Goal: Information Seeking & Learning: Learn about a topic

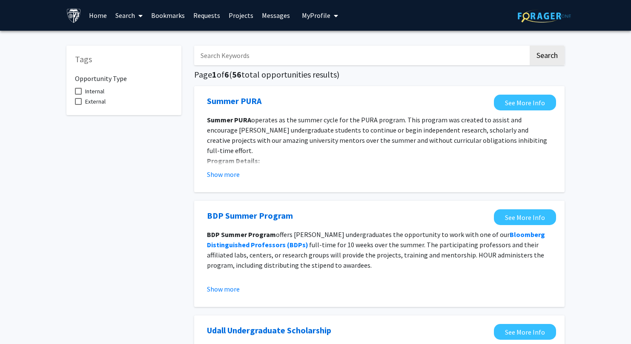
click at [130, 15] on link "Search" at bounding box center [129, 15] width 36 height 30
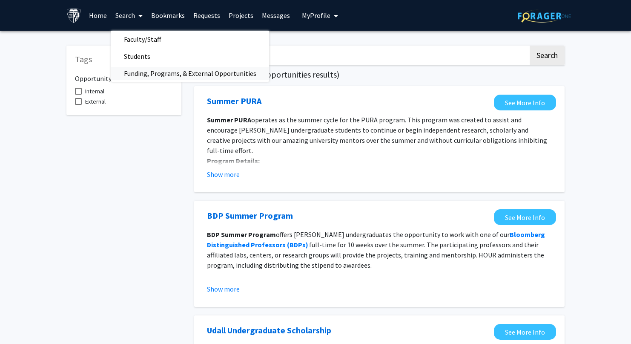
click at [146, 67] on span "Funding, Programs, & External Opportunities" at bounding box center [190, 73] width 158 height 17
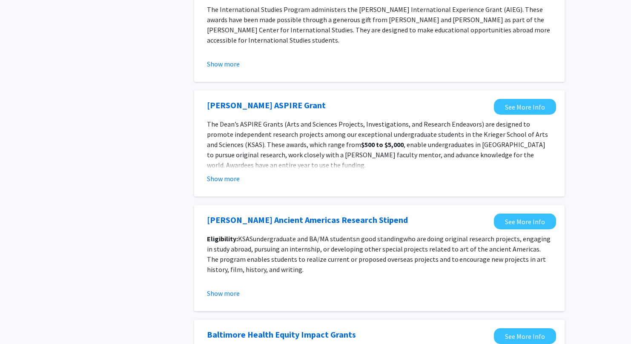
scroll to position [934, 0]
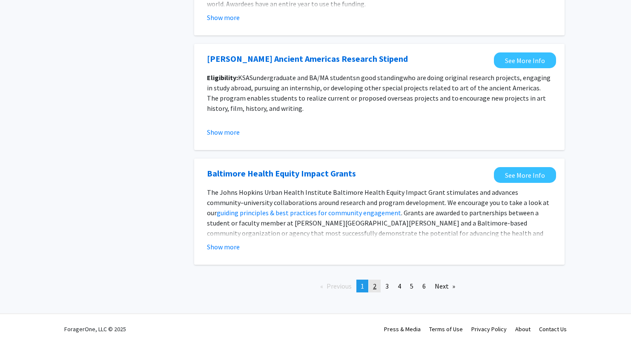
click at [375, 291] on link "page 2" at bounding box center [375, 285] width 12 height 13
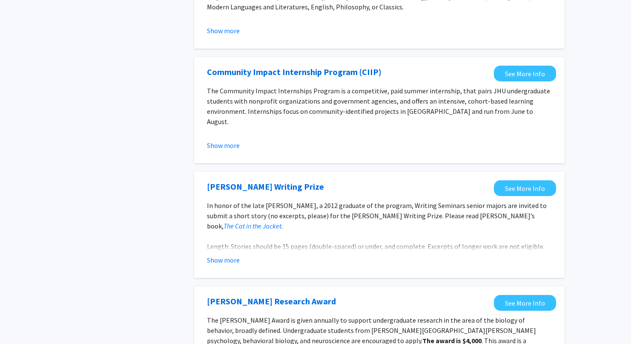
scroll to position [969, 0]
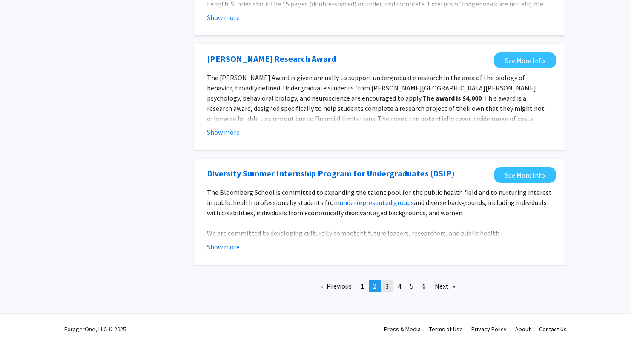
click at [389, 290] on link "page 3" at bounding box center [387, 285] width 12 height 13
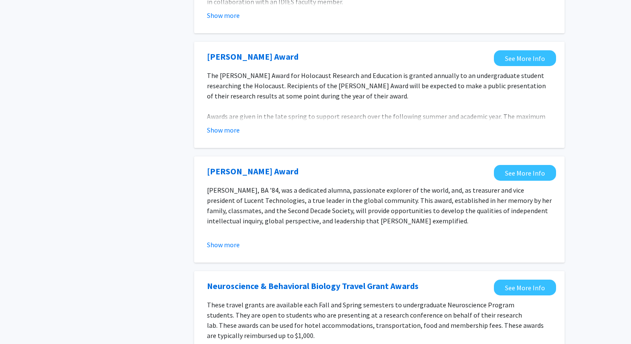
scroll to position [945, 0]
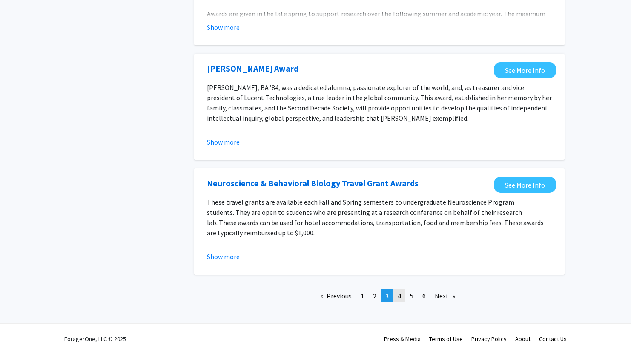
click at [399, 291] on span "4" at bounding box center [399, 295] width 3 height 9
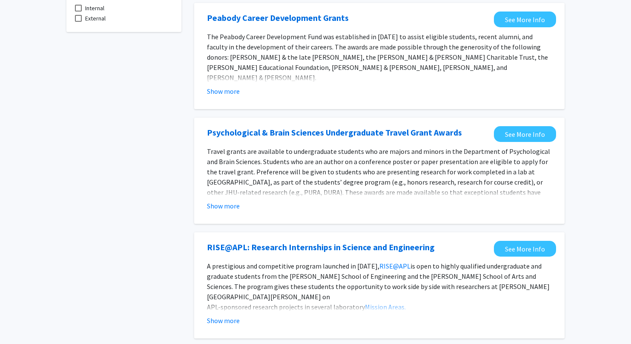
scroll to position [82, 0]
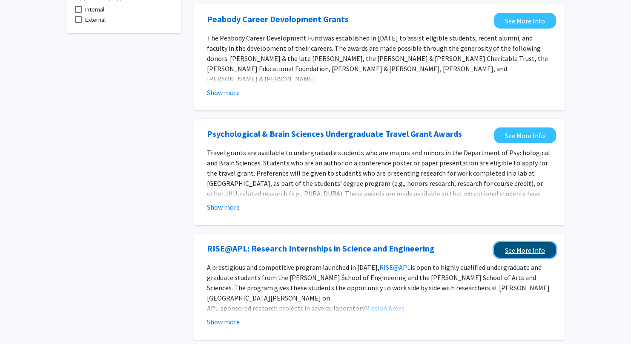
click at [509, 250] on link "See More Info" at bounding box center [525, 250] width 62 height 16
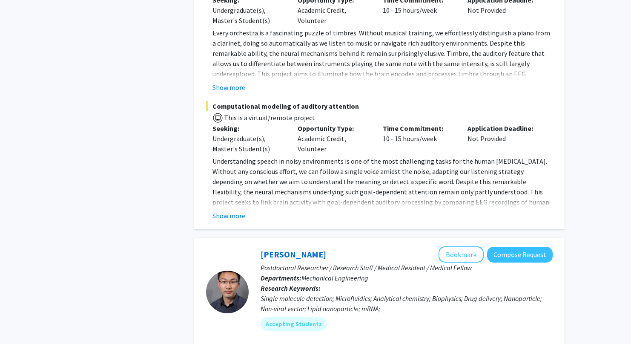
scroll to position [3588, 0]
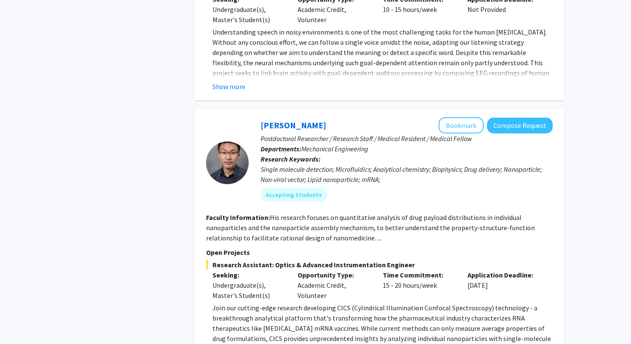
click at [392, 117] on div "Sixuan Li Bookmark Compose Request Postdoctoral Researcher / Research Staff / M…" at bounding box center [401, 162] width 304 height 91
